Goal: Transaction & Acquisition: Purchase product/service

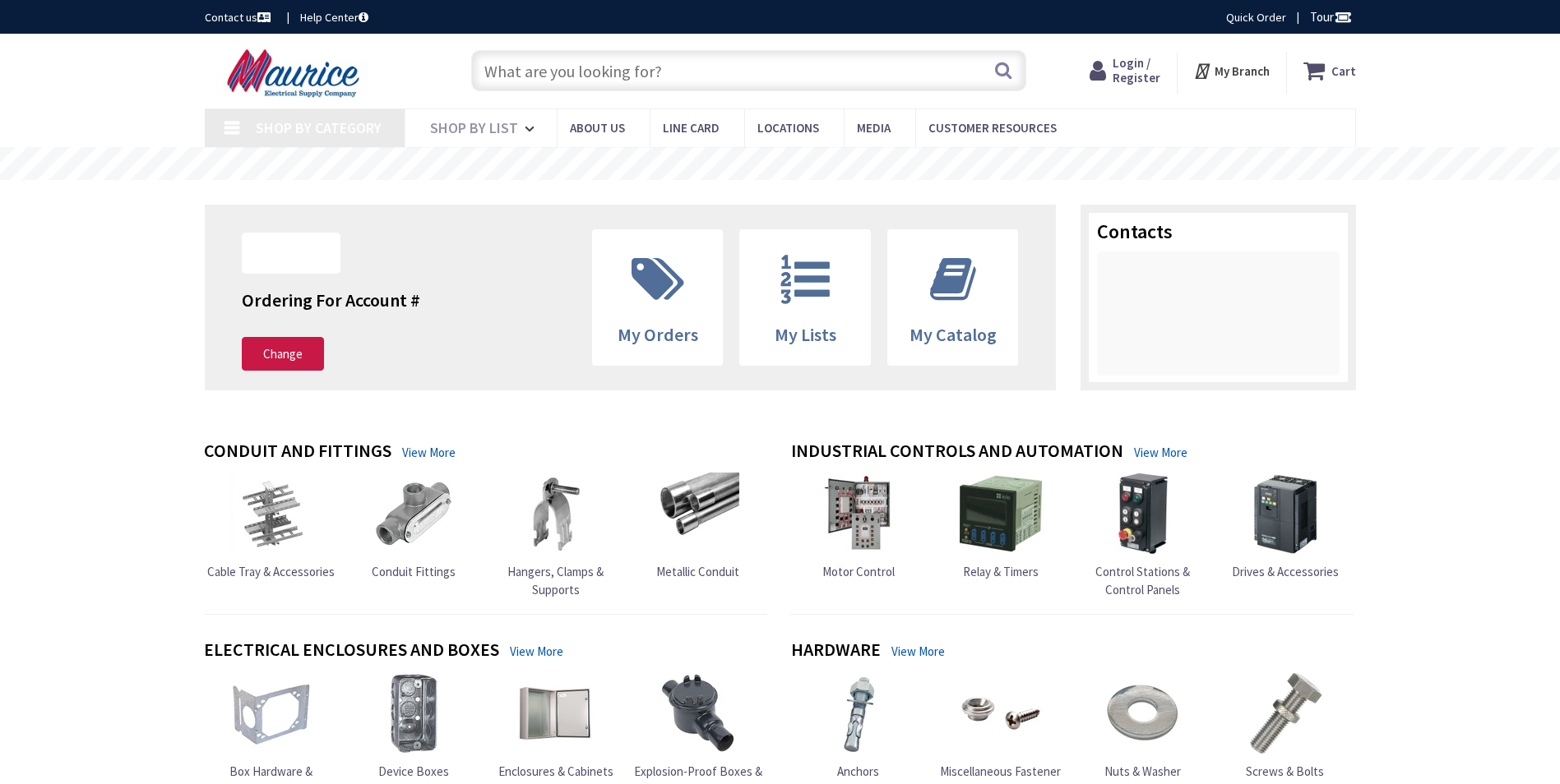
type input "[GEOGRAPHIC_DATA], [GEOGRAPHIC_DATA]"
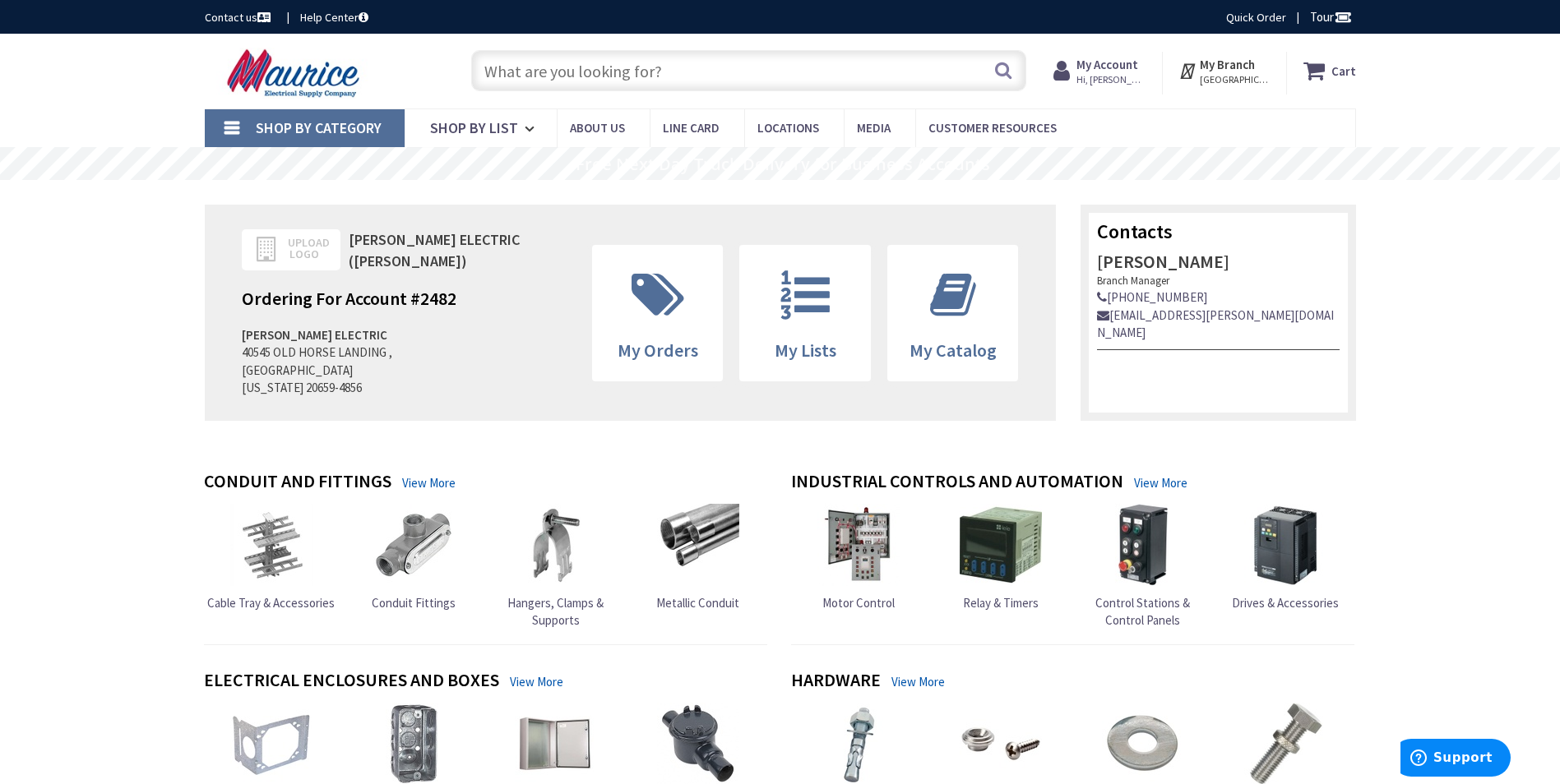
click at [621, 70] on input "text" at bounding box center [748, 70] width 555 height 41
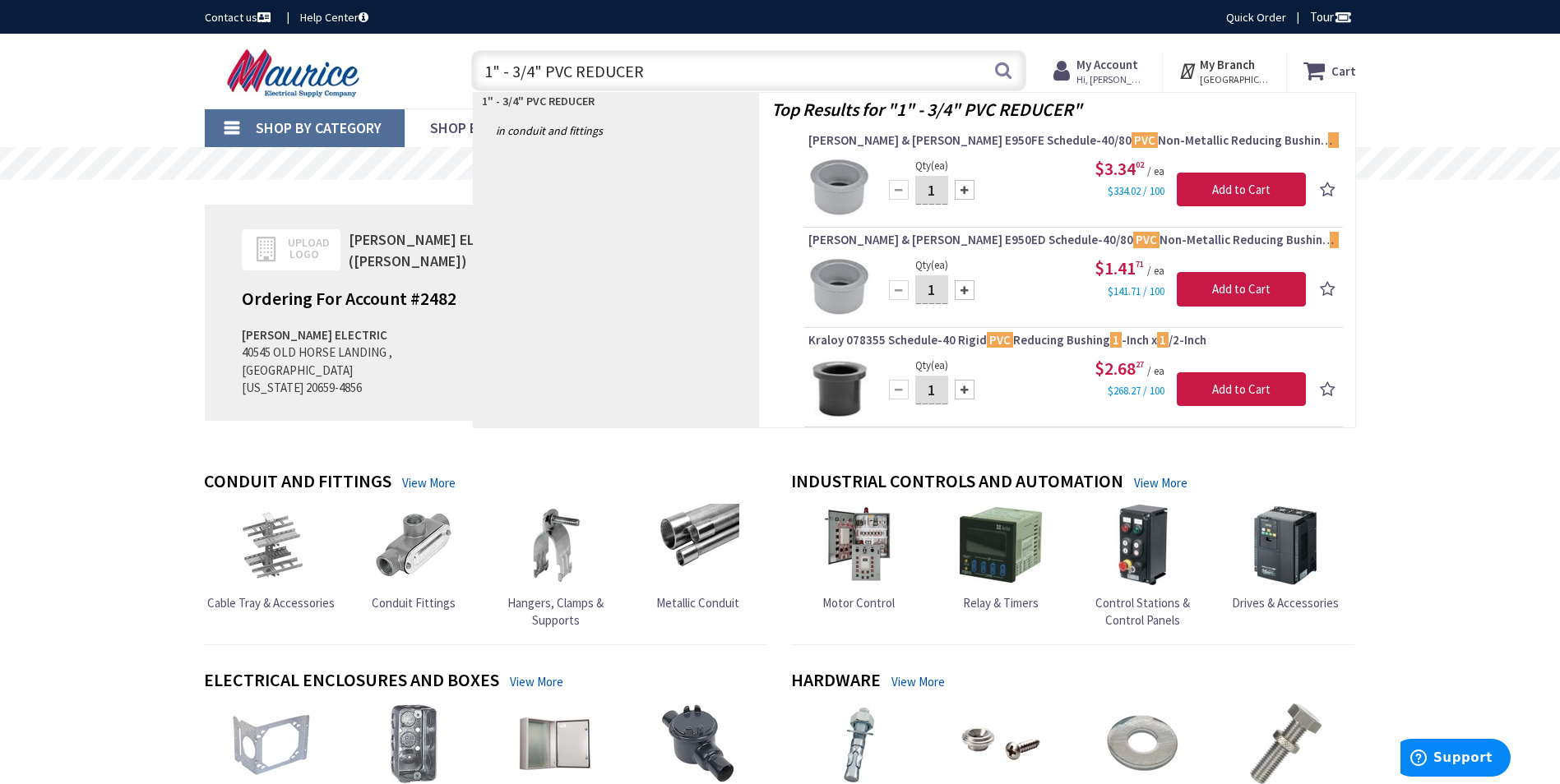
drag, startPoint x: 658, startPoint y: 67, endPoint x: 467, endPoint y: 70, distance: 191.0
click at [467, 70] on div "1" - 3/4" PVC REDUCER 1" - 3/4" PVC REDUCER Search" at bounding box center [745, 70] width 563 height 53
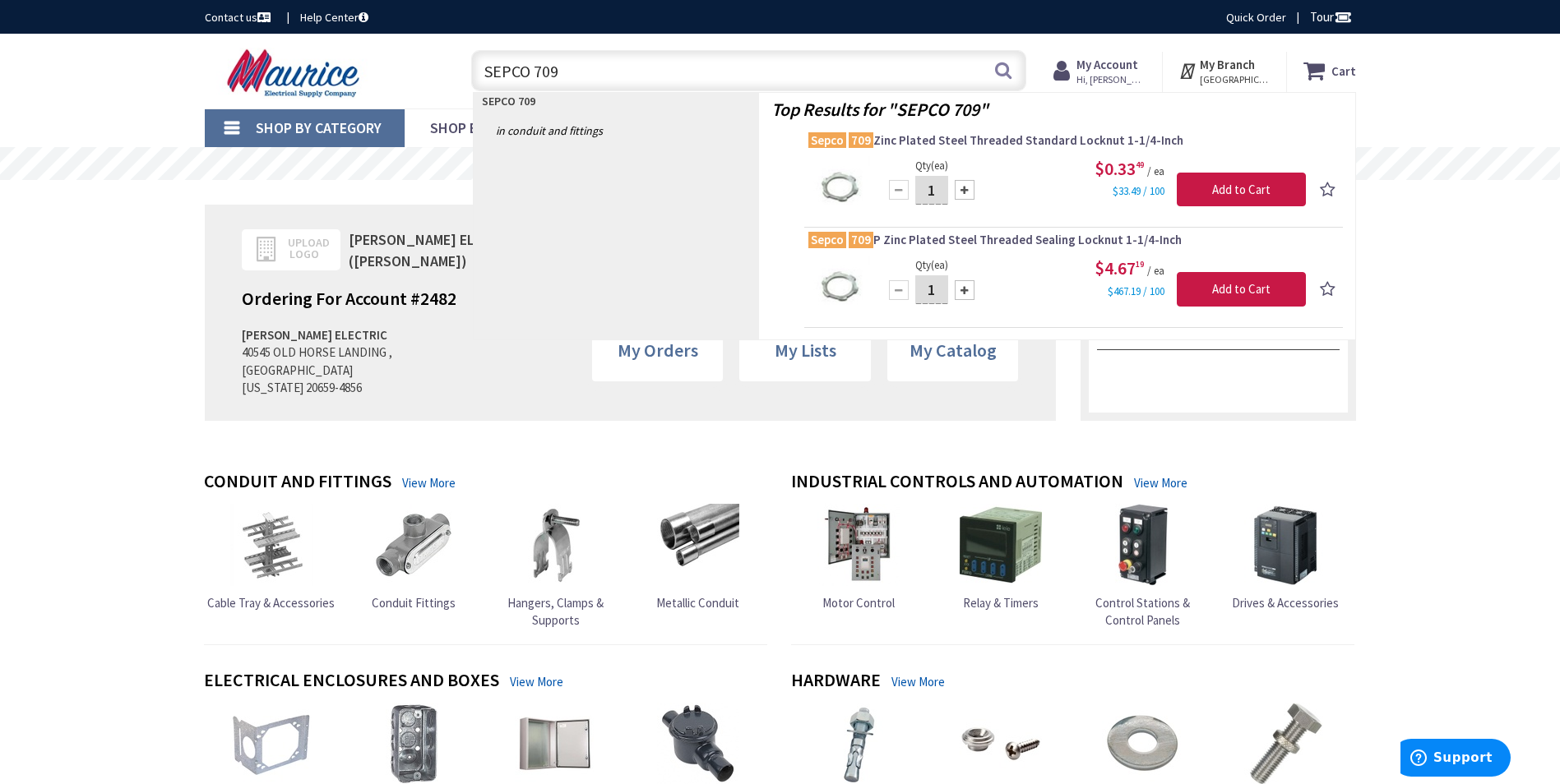
drag, startPoint x: 626, startPoint y: 75, endPoint x: 471, endPoint y: 80, distance: 155.1
click at [475, 80] on input "SEPCO 709" at bounding box center [748, 70] width 555 height 41
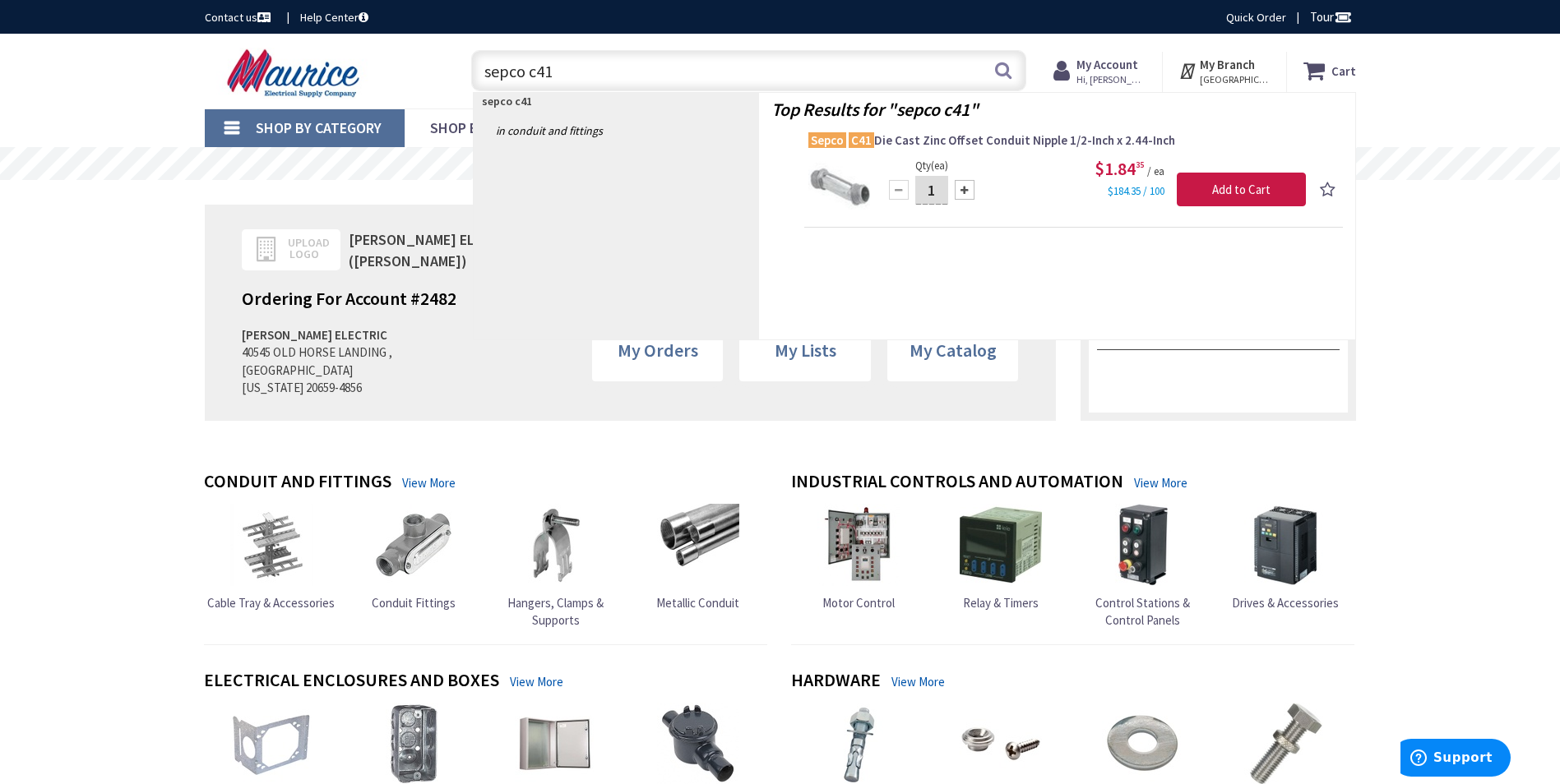
drag, startPoint x: 555, startPoint y: 67, endPoint x: 410, endPoint y: 71, distance: 145.1
click at [410, 71] on div "Toggle Nav sepco c41 sepco c41 Search Cart My Cart Close" at bounding box center [781, 71] width 1176 height 55
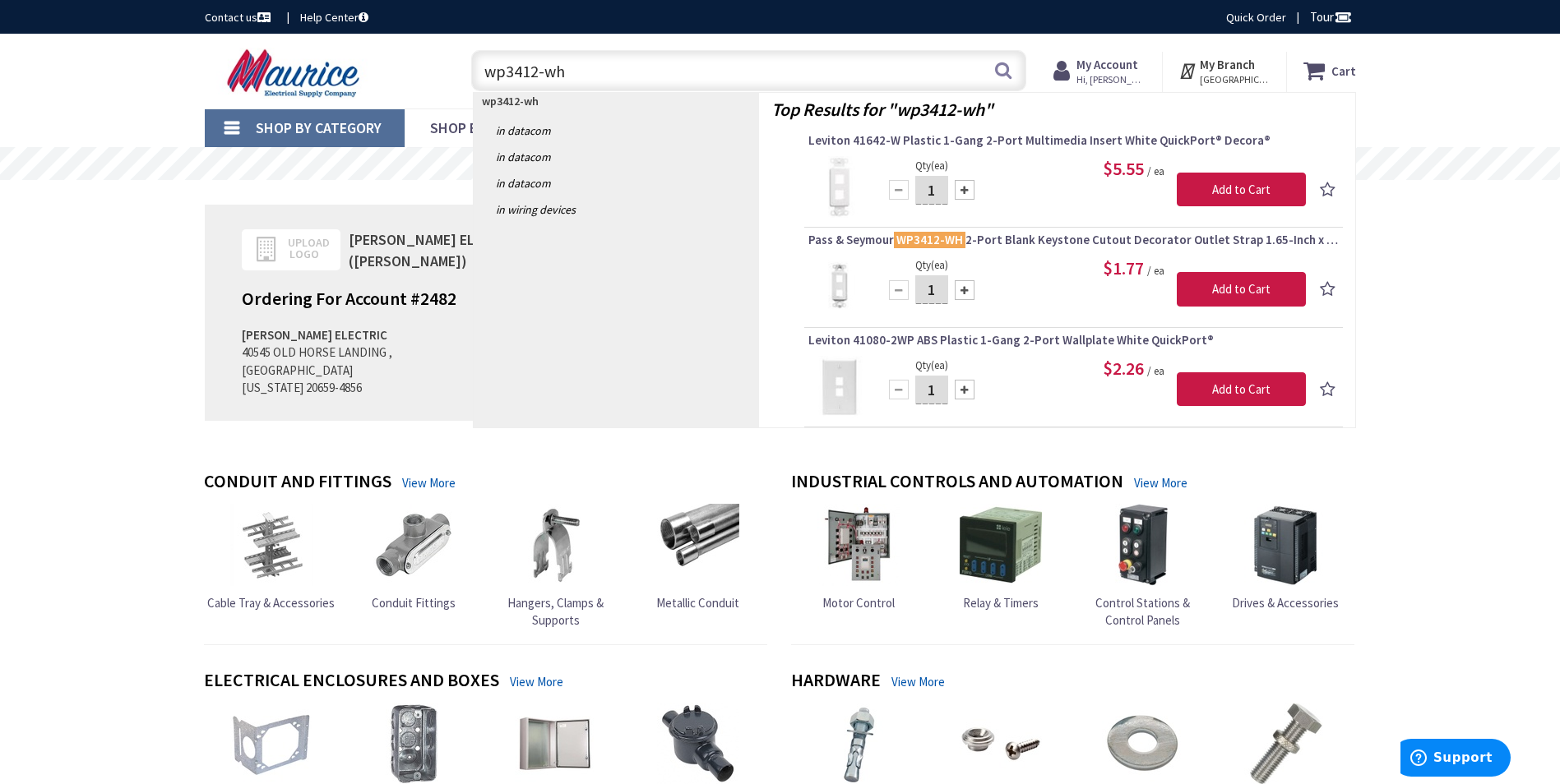
drag, startPoint x: 573, startPoint y: 68, endPoint x: 467, endPoint y: 77, distance: 106.4
click at [467, 77] on div "wp3412-wh wp3412-wh Search" at bounding box center [745, 70] width 563 height 53
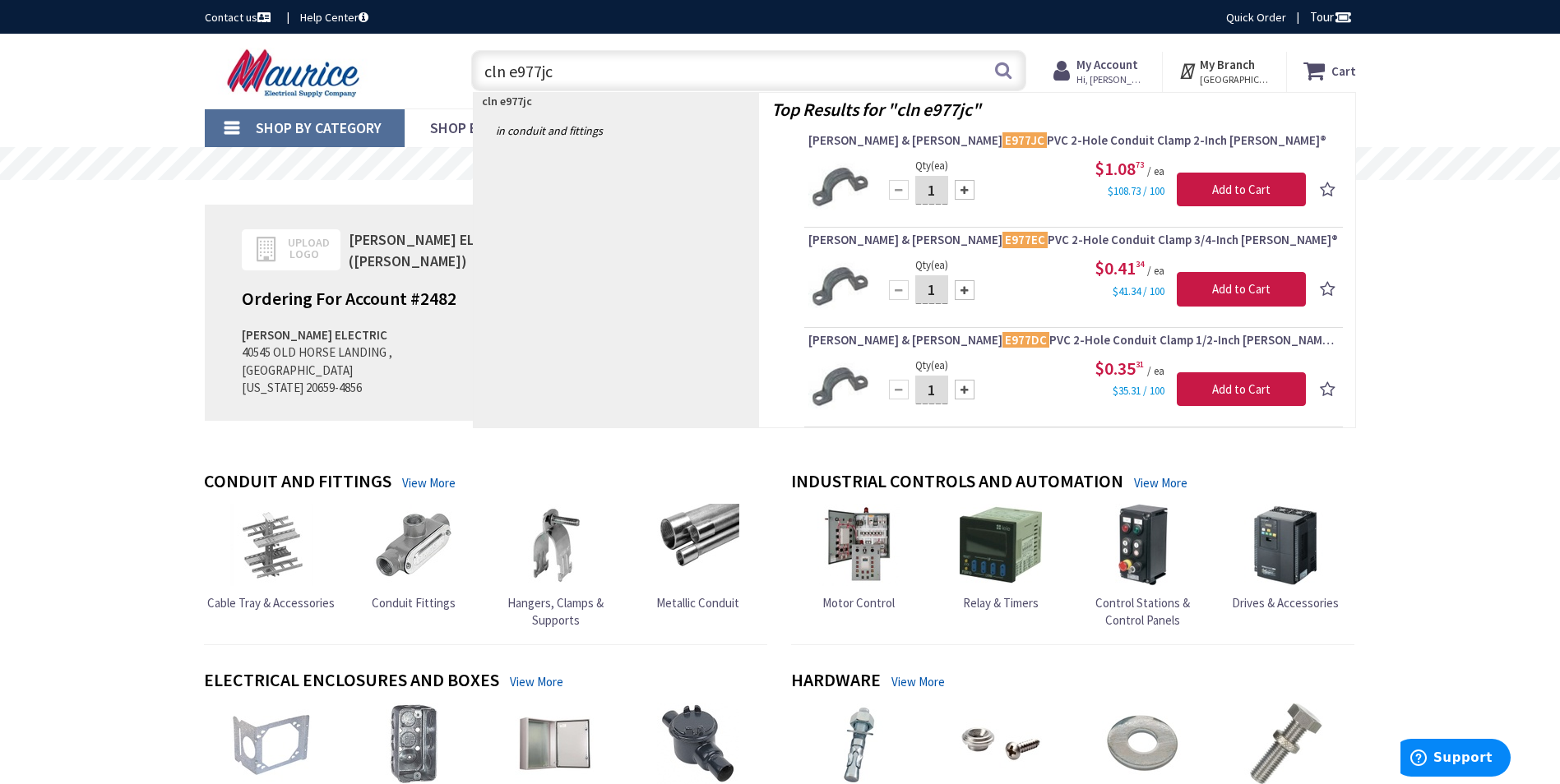
drag, startPoint x: 528, startPoint y: 77, endPoint x: 430, endPoint y: 90, distance: 98.9
click at [430, 90] on div "Toggle Nav cln e977jc cln e977jc Search Cart My Cart Close" at bounding box center [781, 71] width 1176 height 55
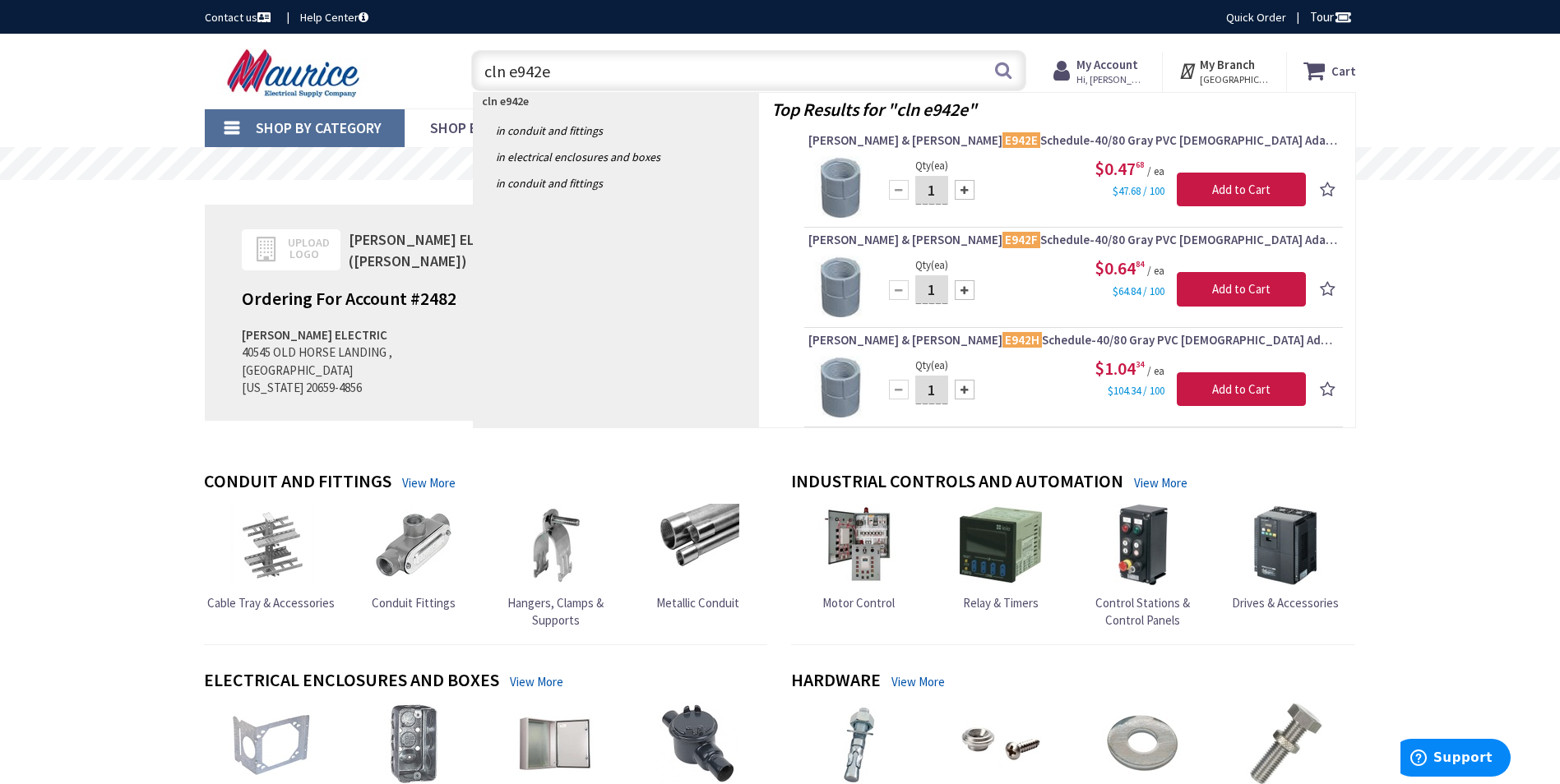
drag, startPoint x: 566, startPoint y: 75, endPoint x: 391, endPoint y: 82, distance: 175.1
click at [391, 82] on div "Toggle Nav cln e942e cln e942e Search Cart My Cart Close" at bounding box center [781, 71] width 1176 height 55
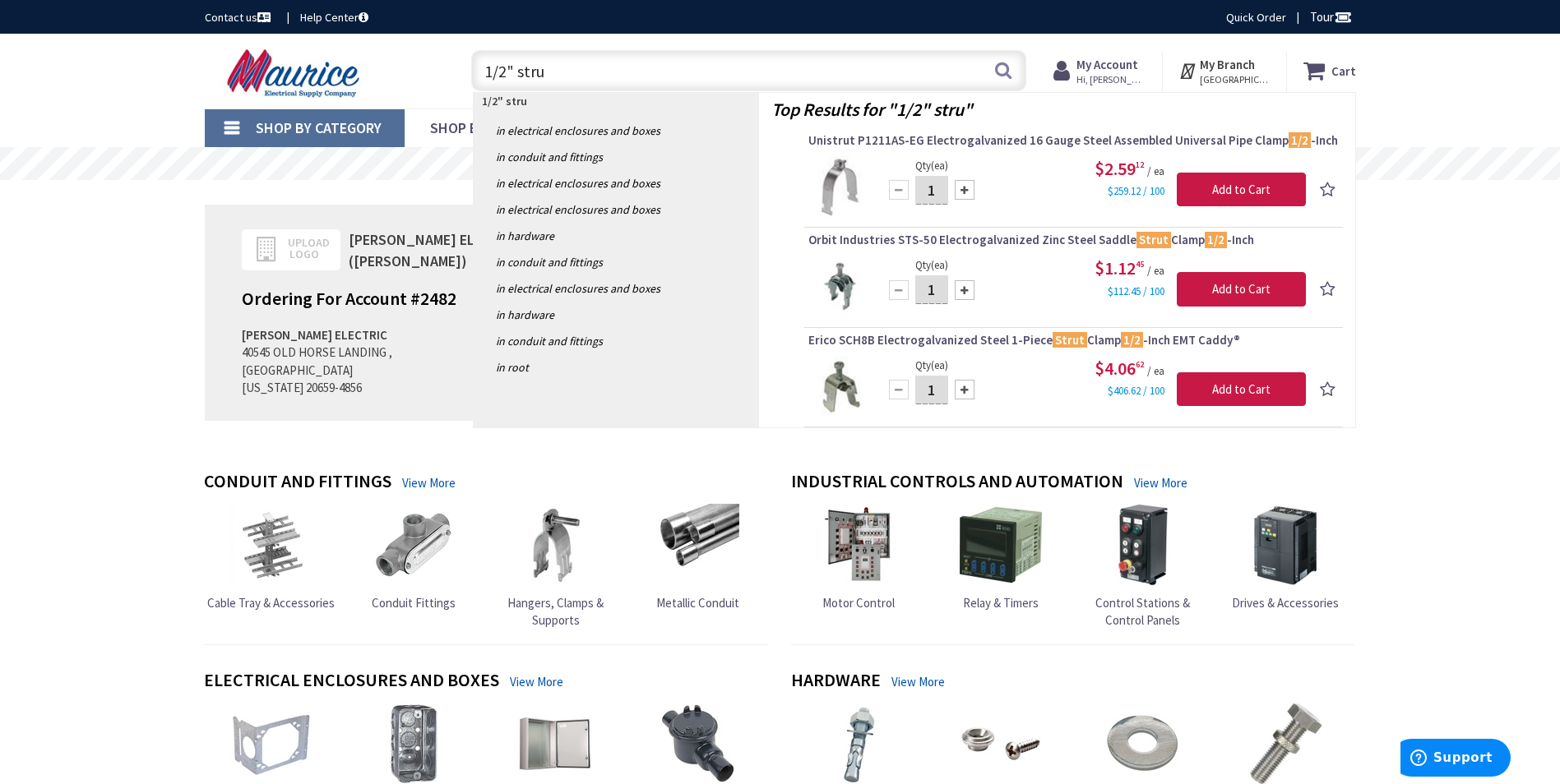
type input "1/2" strut"
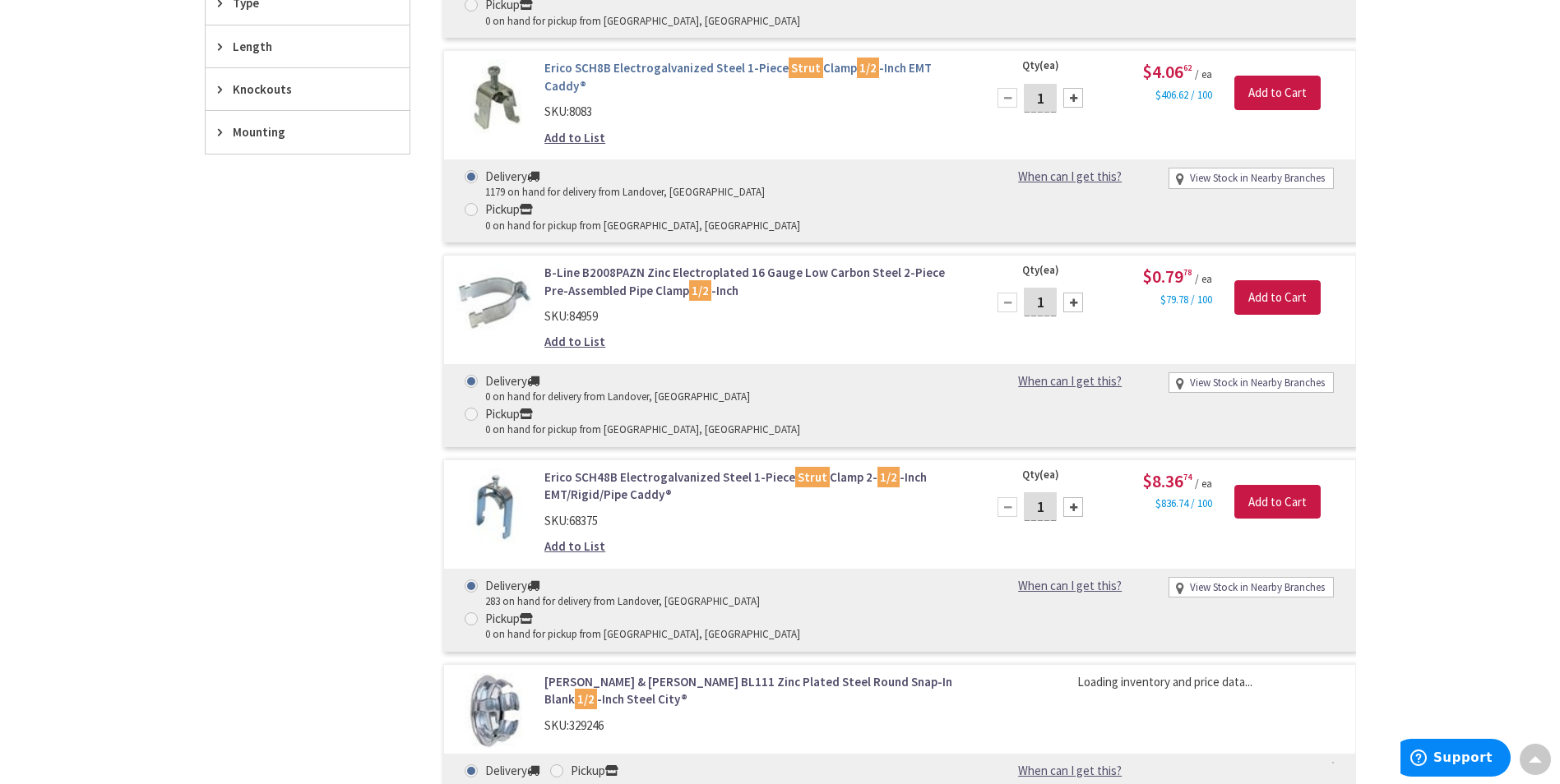
type input "[GEOGRAPHIC_DATA], [GEOGRAPHIC_DATA]"
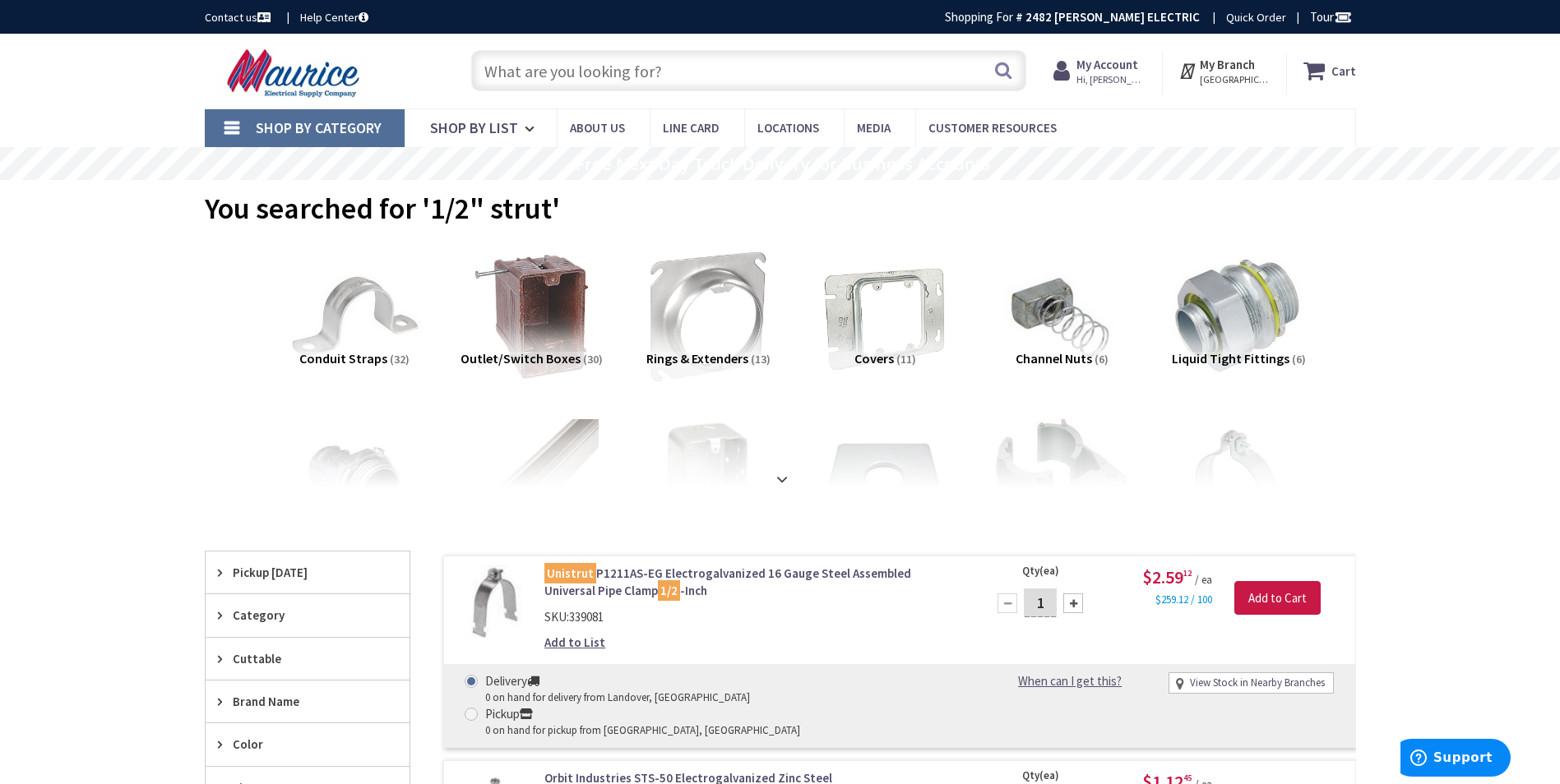
drag, startPoint x: 659, startPoint y: 72, endPoint x: 468, endPoint y: 99, distance: 192.9
click at [468, 99] on div "Toggle Nav Search Cart My Cart Close" at bounding box center [781, 71] width 1176 height 55
type input "g"
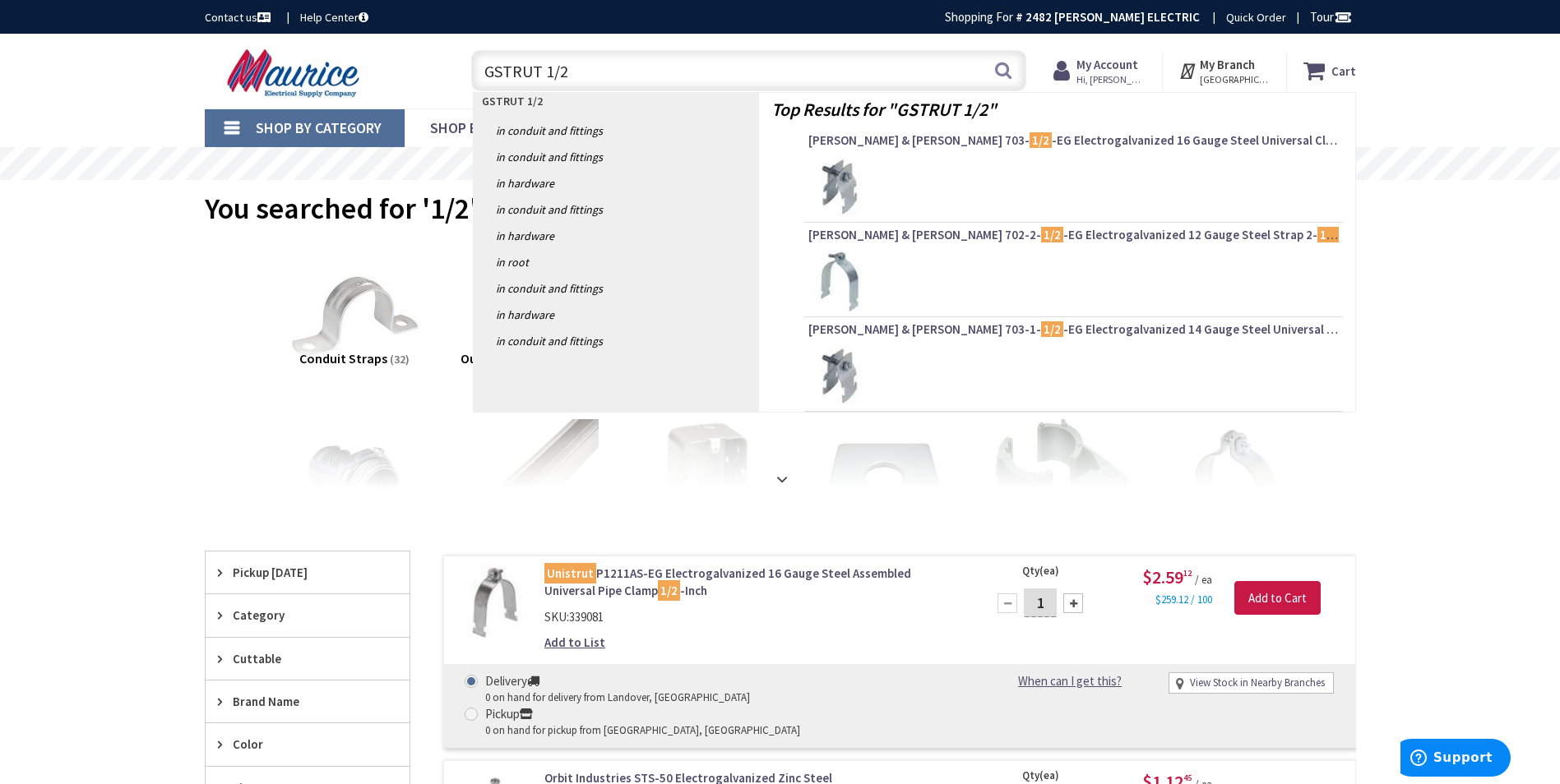
type input "GSTRUT 1/2""
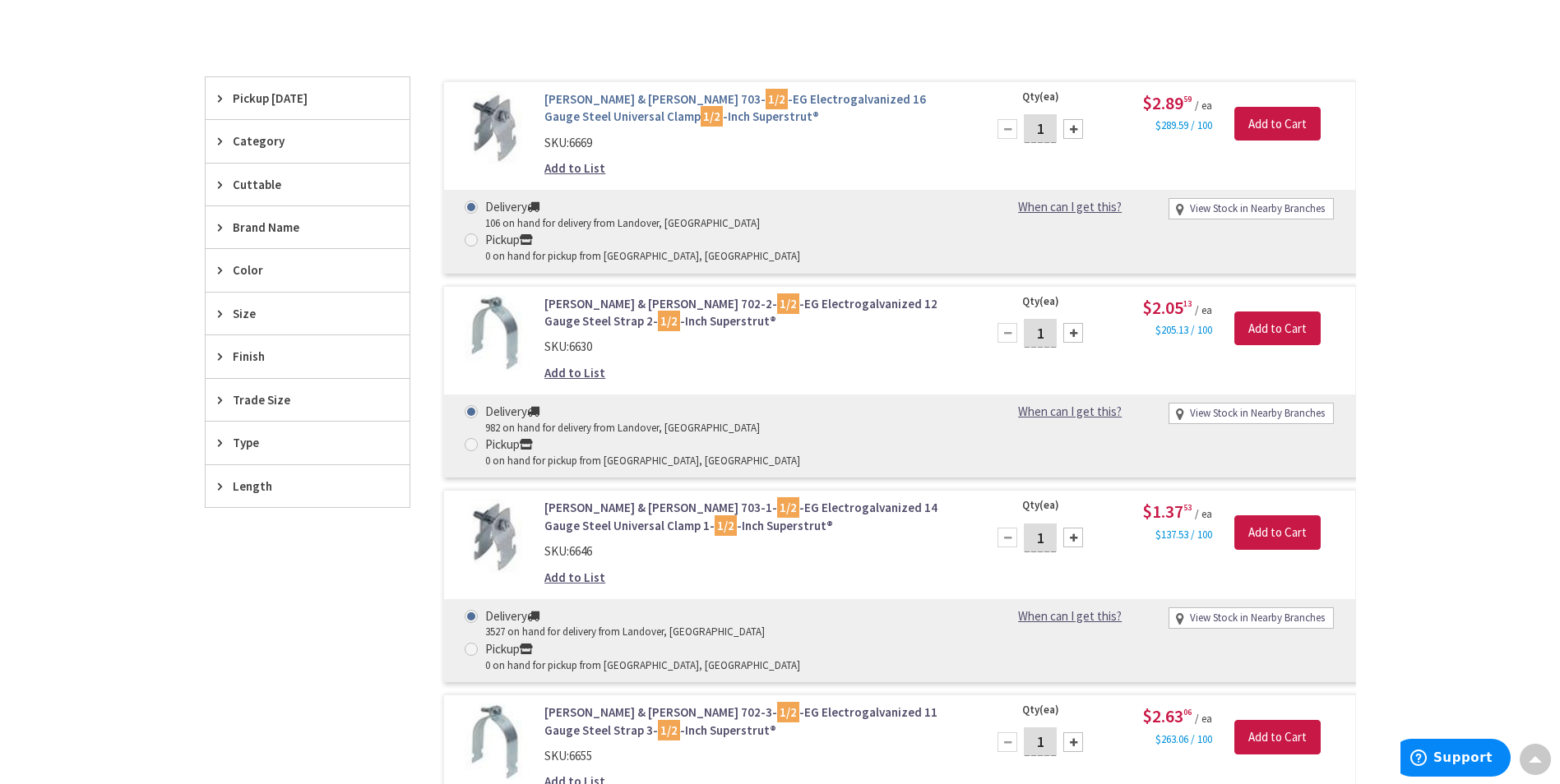
scroll to position [329, 0]
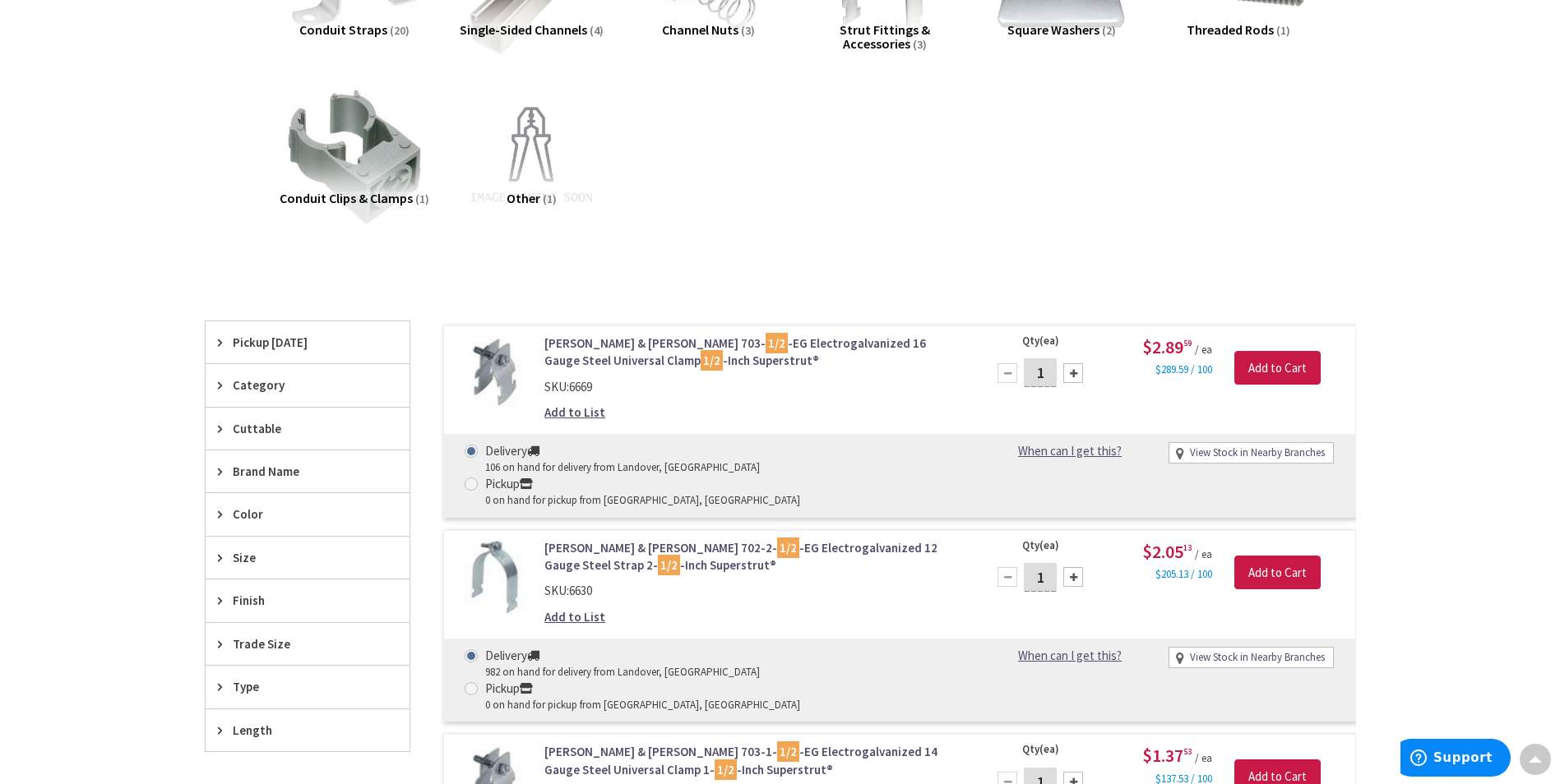
click at [513, 28] on span "Single-Sided Channels" at bounding box center [524, 30] width 127 height 17
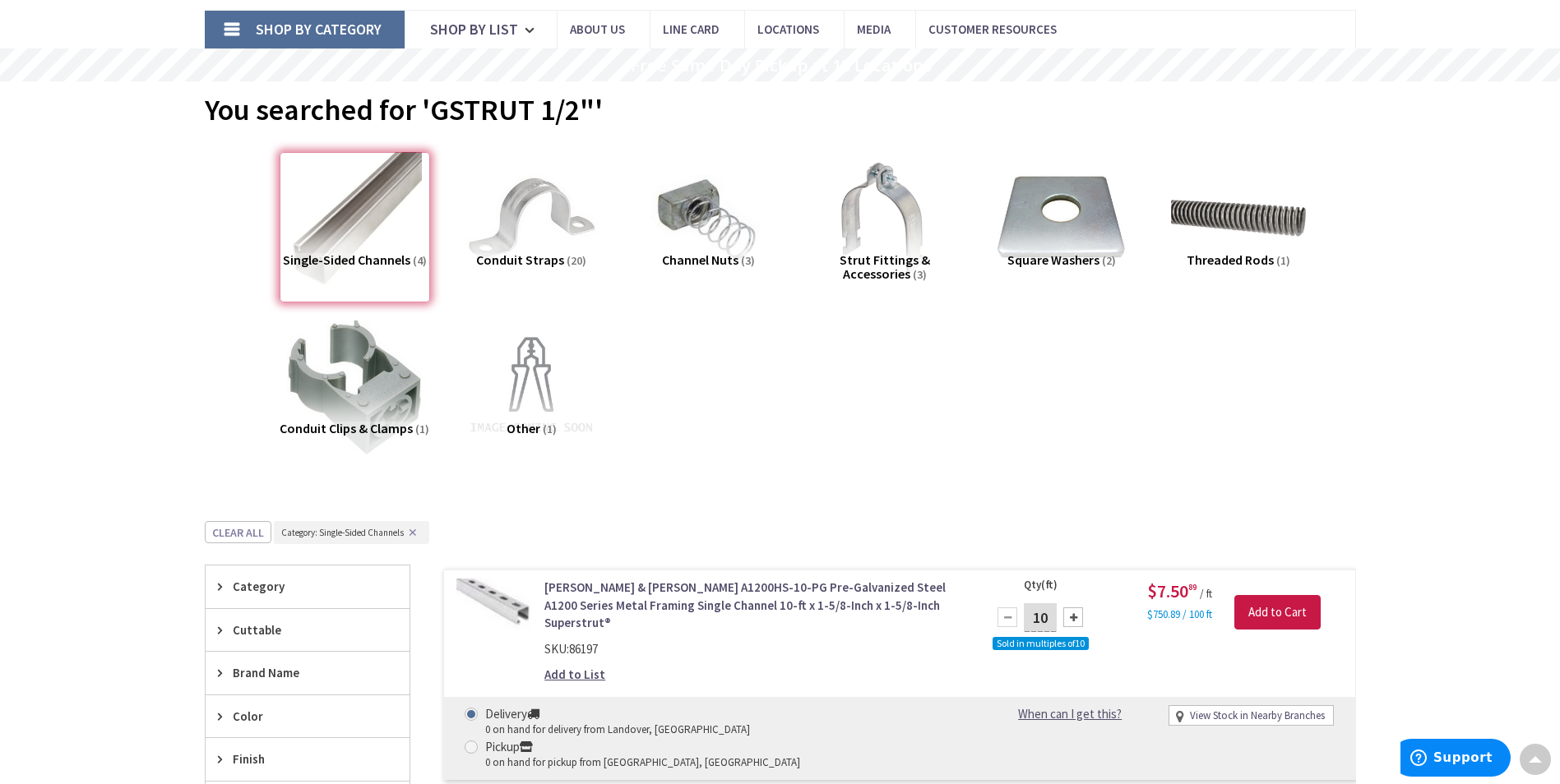
scroll to position [0, 0]
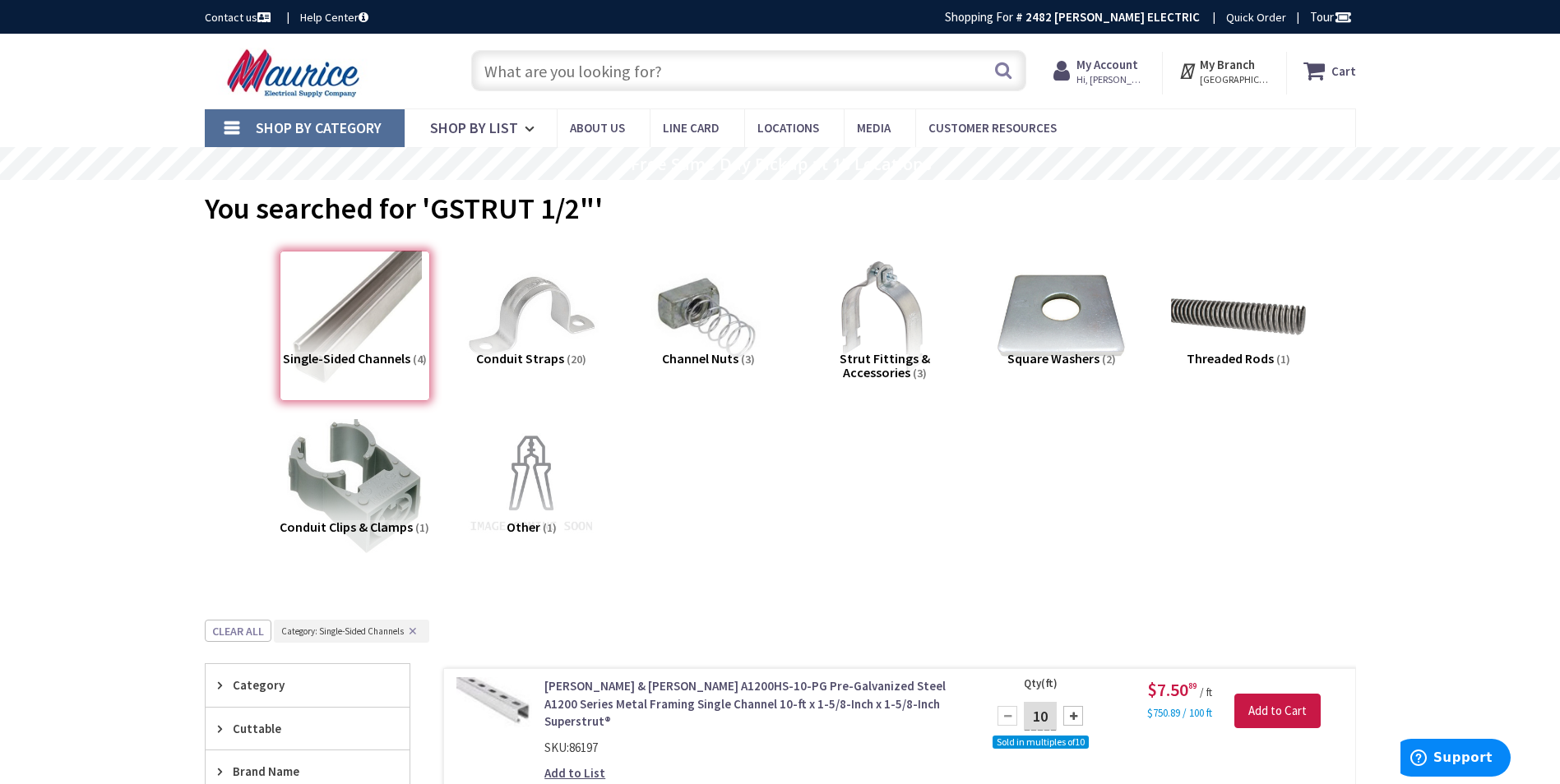
drag, startPoint x: 558, startPoint y: 70, endPoint x: 566, endPoint y: 68, distance: 8.2
click at [558, 70] on input "text" at bounding box center [748, 70] width 555 height 41
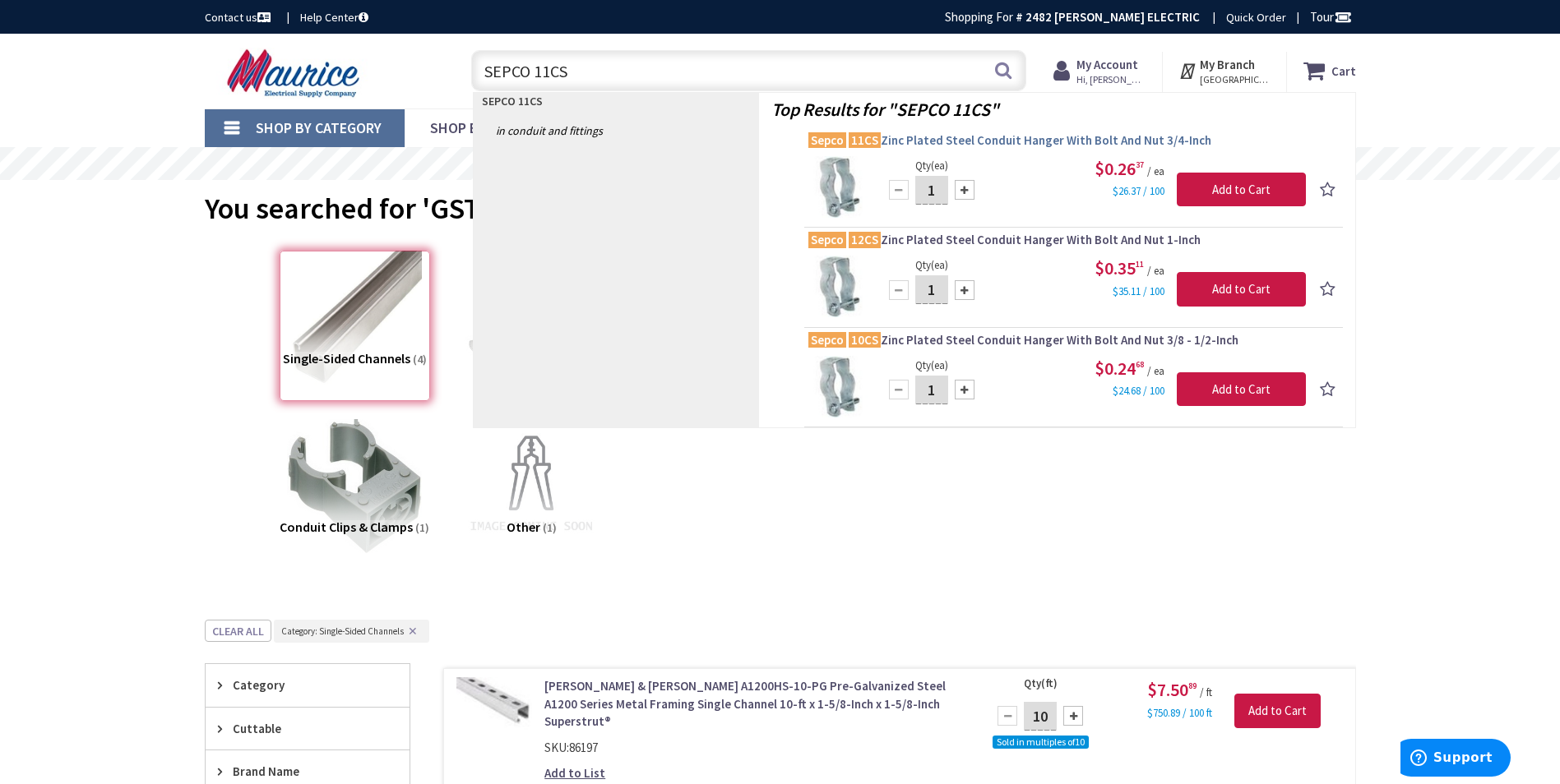
type input "SEPCO 11CS"
click at [1092, 142] on span "Sepco 11CS Zinc Plated Steel Conduit Hanger With Bolt And Nut 3/4-Inch" at bounding box center [1073, 141] width 530 height 17
